Goal: Register for event/course

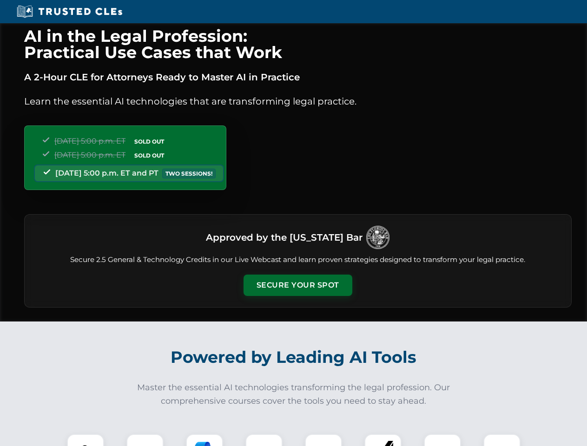
click at [297, 285] on button "Secure Your Spot" at bounding box center [297, 285] width 109 height 21
click at [86, 440] on img at bounding box center [85, 452] width 27 height 27
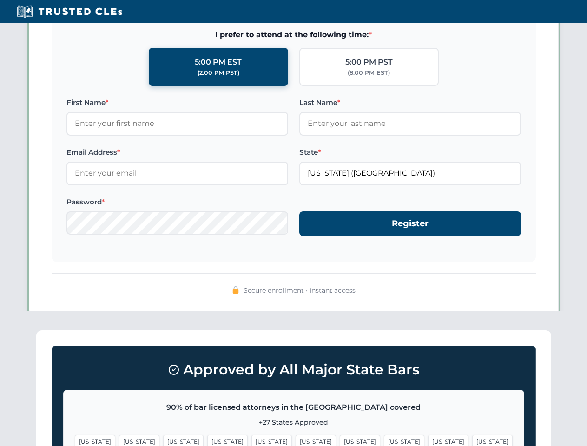
click at [428, 440] on span "[US_STATE]" at bounding box center [448, 441] width 40 height 13
